Goal: Information Seeking & Learning: Check status

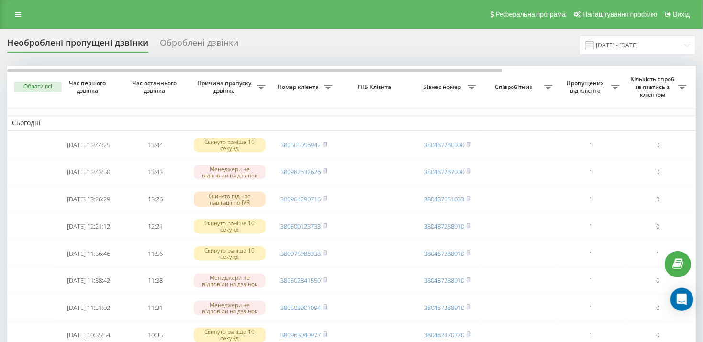
click at [175, 45] on div "Оброблені дзвінки" at bounding box center [199, 45] width 79 height 15
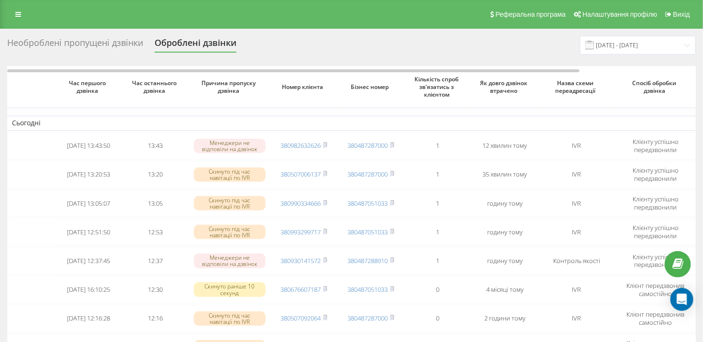
click at [81, 43] on div "Необроблені пропущені дзвінки" at bounding box center [75, 45] width 136 height 15
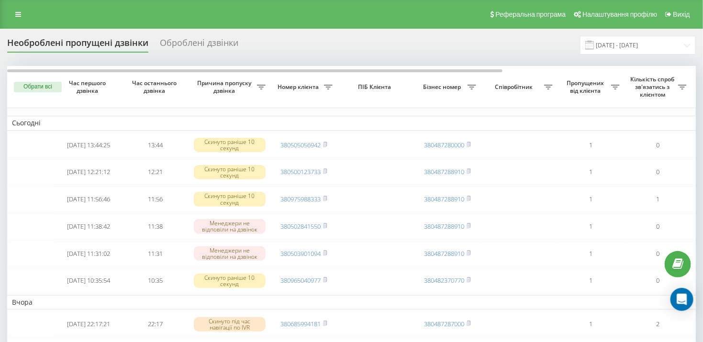
click at [185, 43] on div "Оброблені дзвінки" at bounding box center [199, 45] width 79 height 15
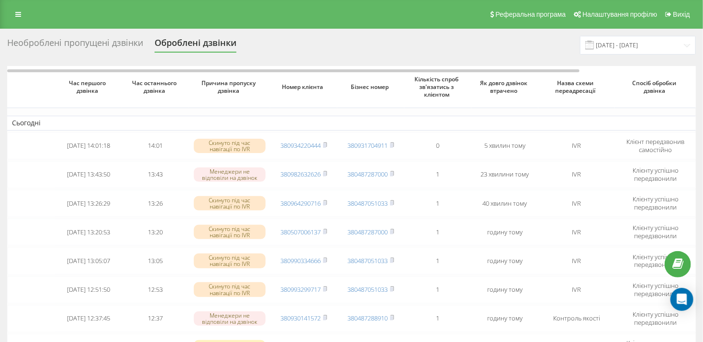
click at [73, 44] on div "Необроблені пропущені дзвінки" at bounding box center [75, 45] width 136 height 15
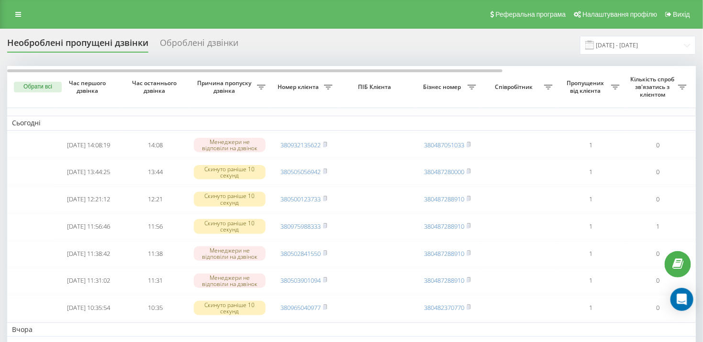
click at [219, 40] on div "Оброблені дзвінки" at bounding box center [199, 45] width 79 height 15
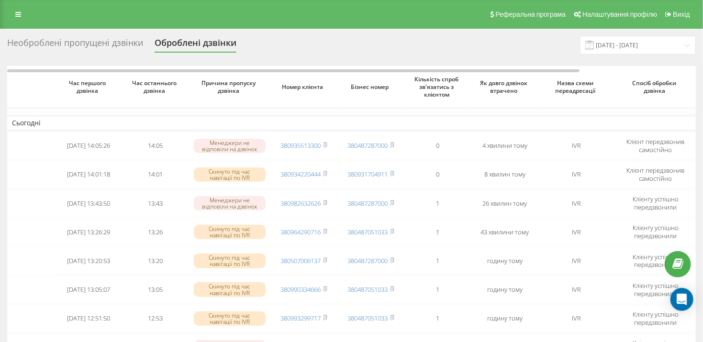
click at [79, 46] on div "Необроблені пропущені дзвінки" at bounding box center [75, 45] width 136 height 15
